Goal: Transaction & Acquisition: Purchase product/service

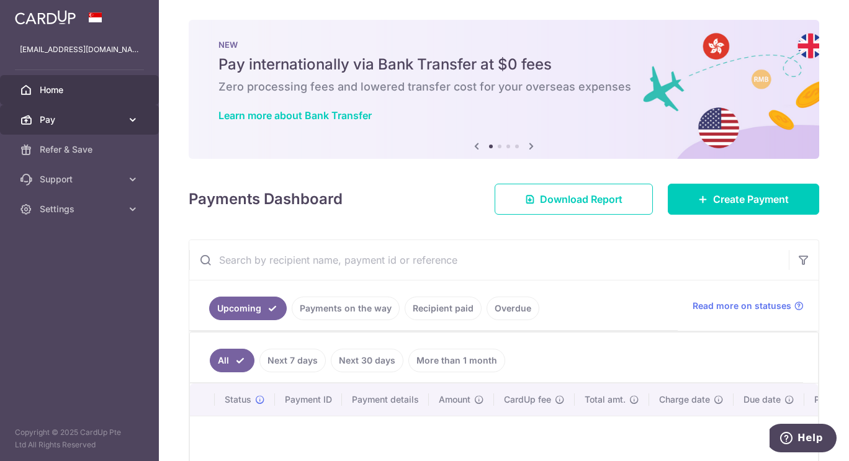
click at [136, 122] on icon at bounding box center [133, 120] width 12 height 12
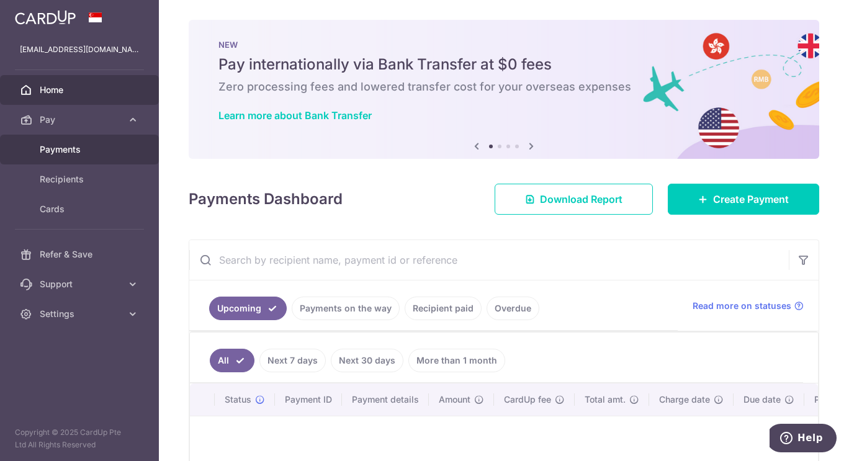
click at [75, 152] on span "Payments" at bounding box center [81, 149] width 82 height 12
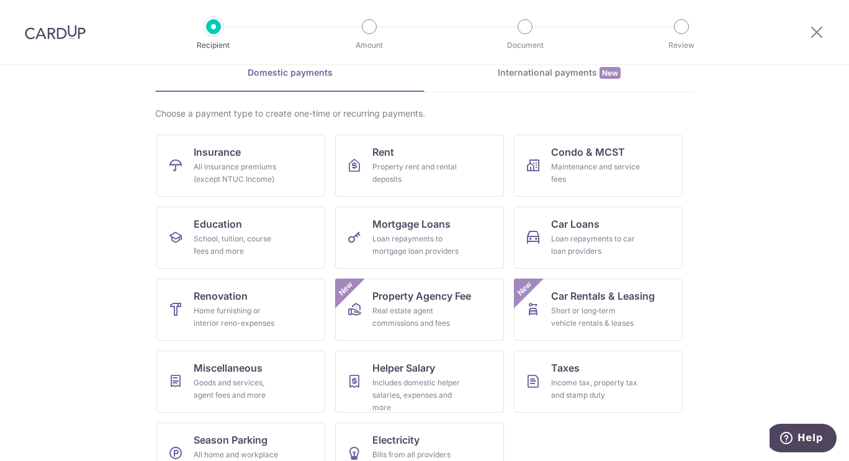
scroll to position [94, 0]
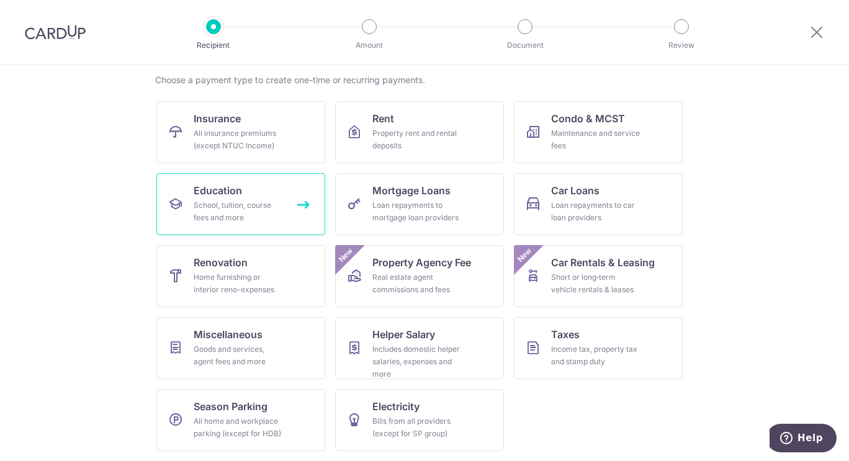
click at [235, 201] on div "School, tuition, course fees and more" at bounding box center [238, 211] width 89 height 25
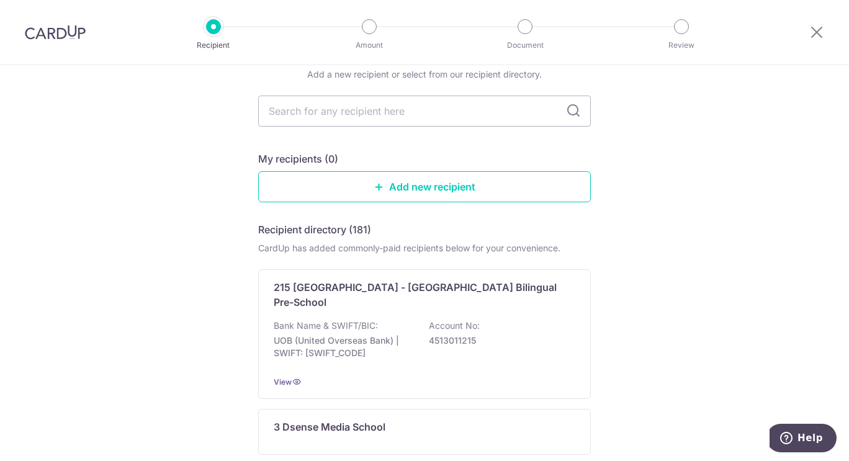
scroll to position [41, 0]
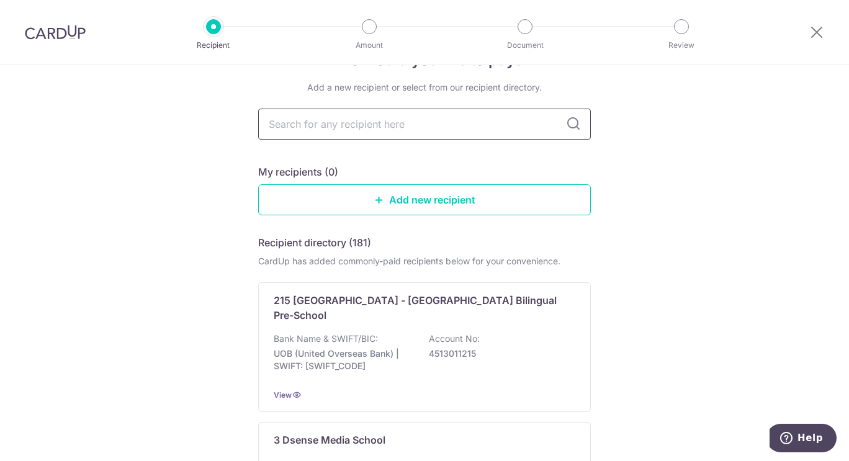
type input "s"
type input "[DEMOGRAPHIC_DATA]"
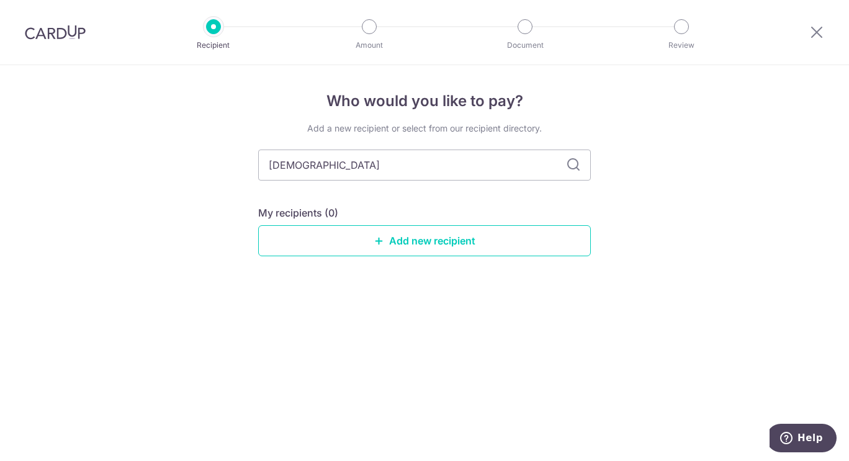
scroll to position [0, 0]
type input "saint"
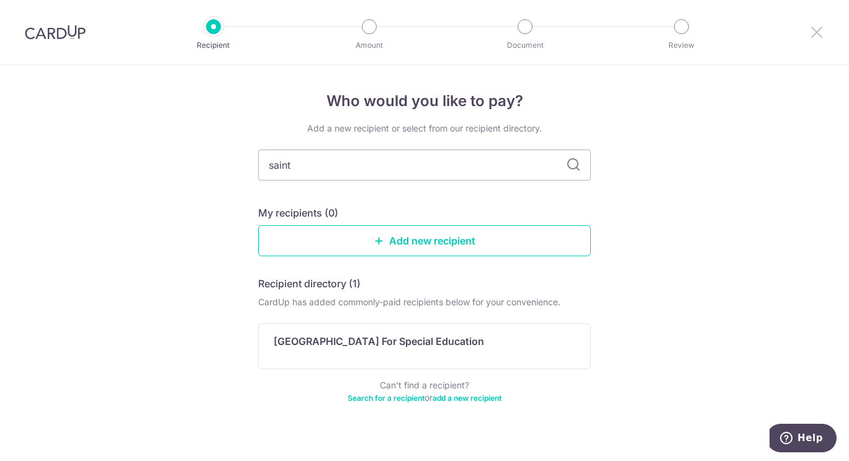
click at [823, 37] on icon at bounding box center [817, 32] width 15 height 16
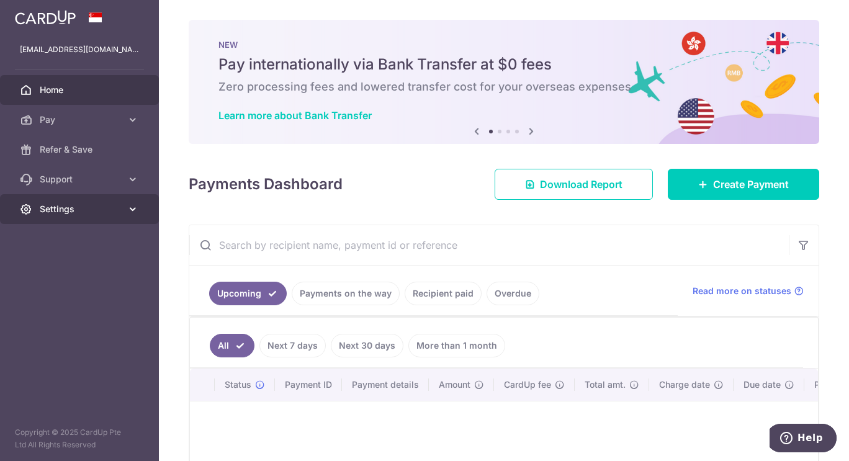
click at [130, 210] on icon at bounding box center [133, 209] width 12 height 12
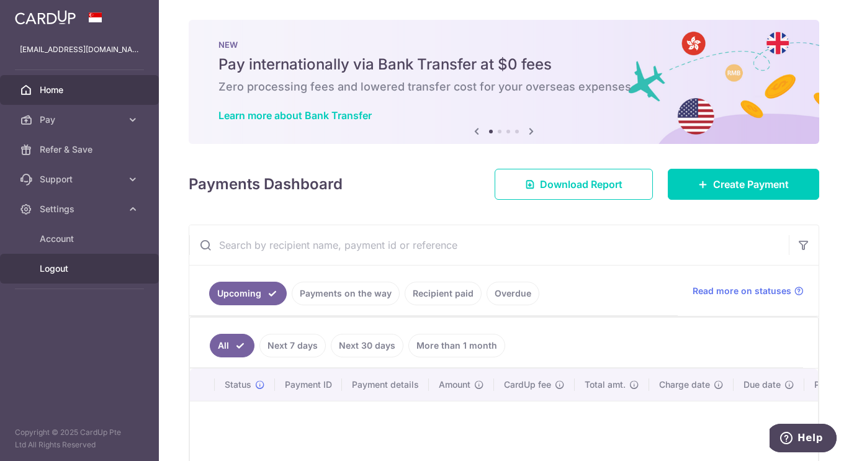
click at [64, 262] on link "Logout" at bounding box center [79, 269] width 159 height 30
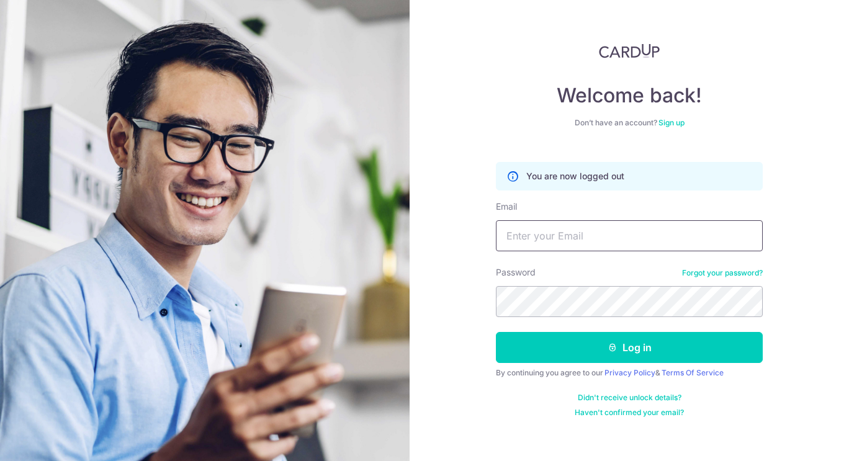
click at [541, 240] on input "Email" at bounding box center [629, 235] width 267 height 31
type input "[EMAIL_ADDRESS][DOMAIN_NAME]"
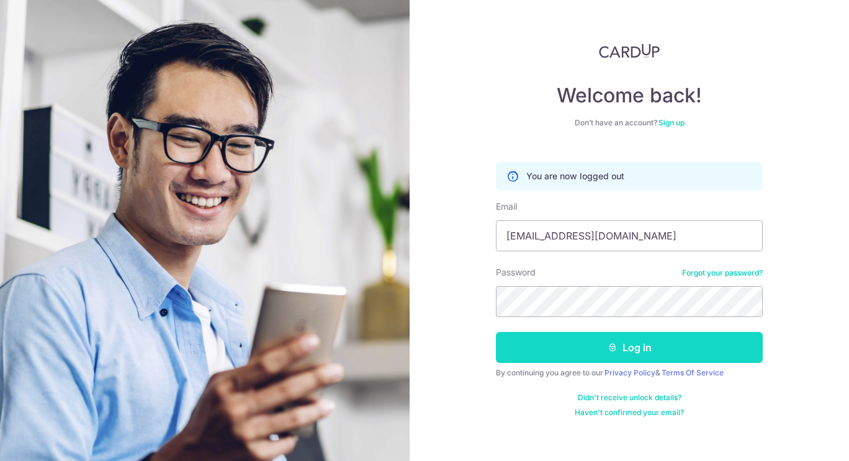
click at [600, 345] on button "Log in" at bounding box center [629, 347] width 267 height 31
